Goal: Find specific page/section: Find specific page/section

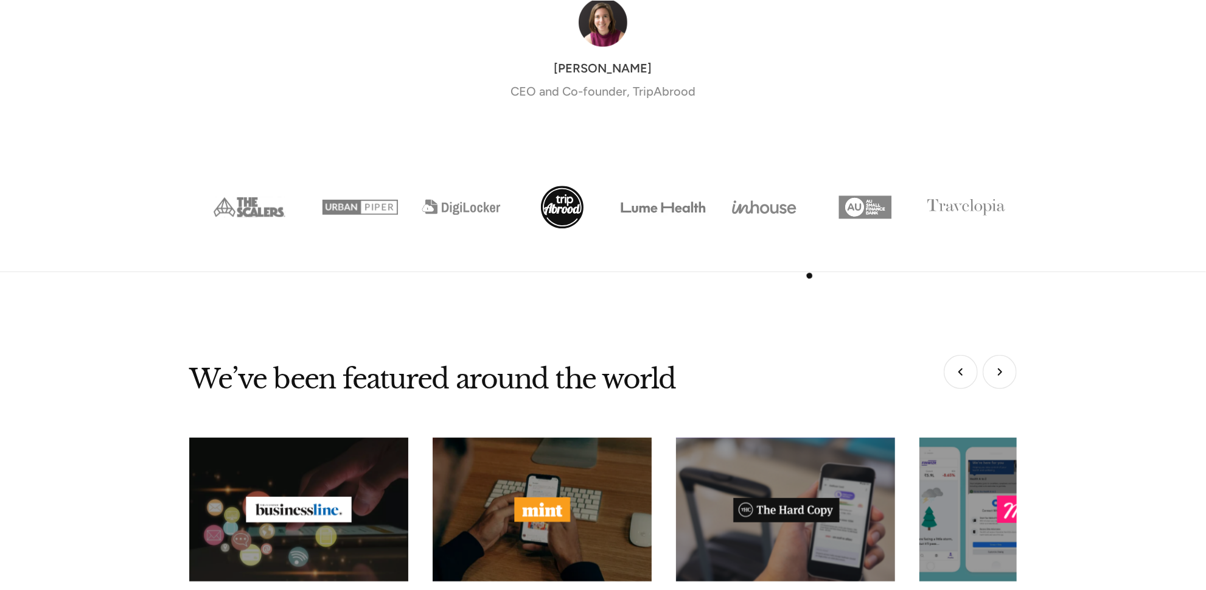
scroll to position [4692, 0]
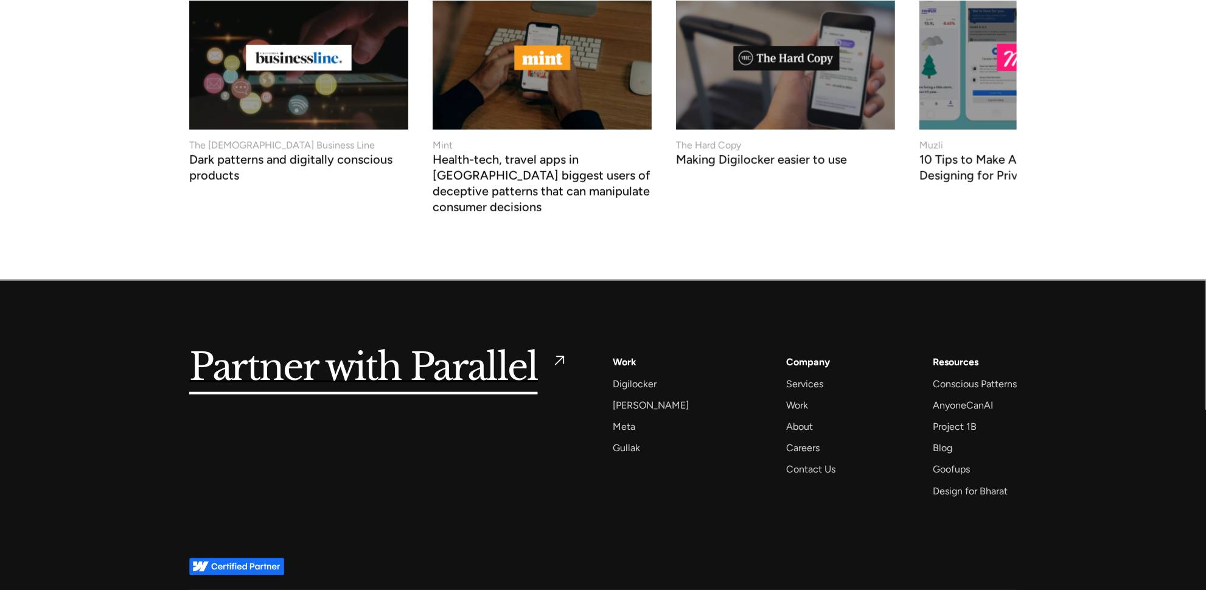
click at [492, 354] on h5 "Partner with Parallel" at bounding box center [363, 368] width 349 height 28
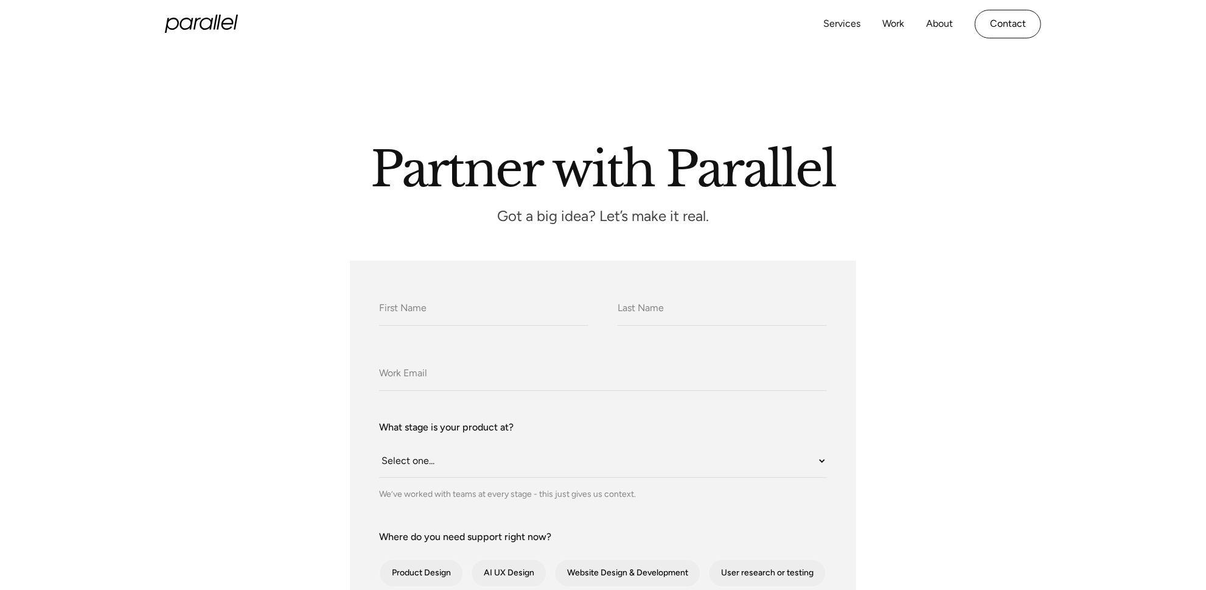
click at [223, 27] on icon "home" at bounding box center [227, 24] width 12 height 12
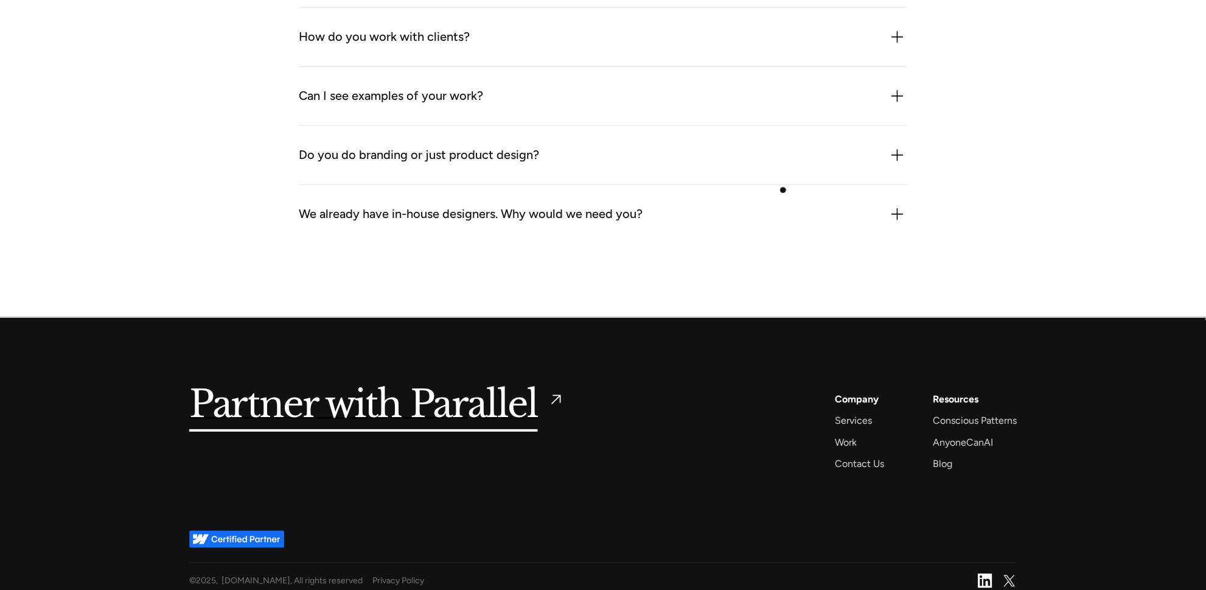
scroll to position [3704, 0]
